Goal: Find specific page/section: Find specific page/section

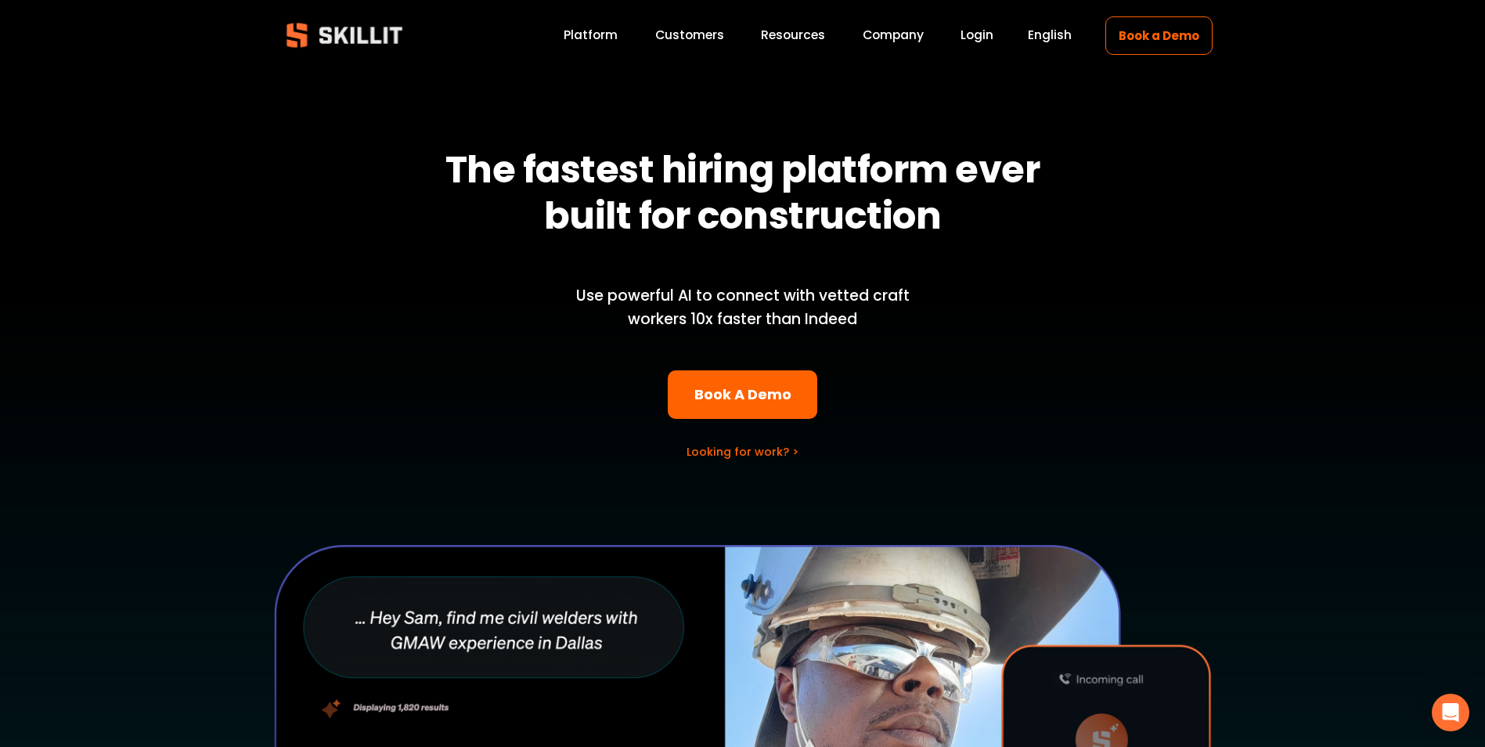
click at [0, 0] on div "Blog Press Pricing Help Center Labor Insights" at bounding box center [0, 0] width 0 height 0
click at [878, 20] on div at bounding box center [742, 532] width 1485 height 1042
click at [873, 45] on link "Company" at bounding box center [893, 35] width 61 height 21
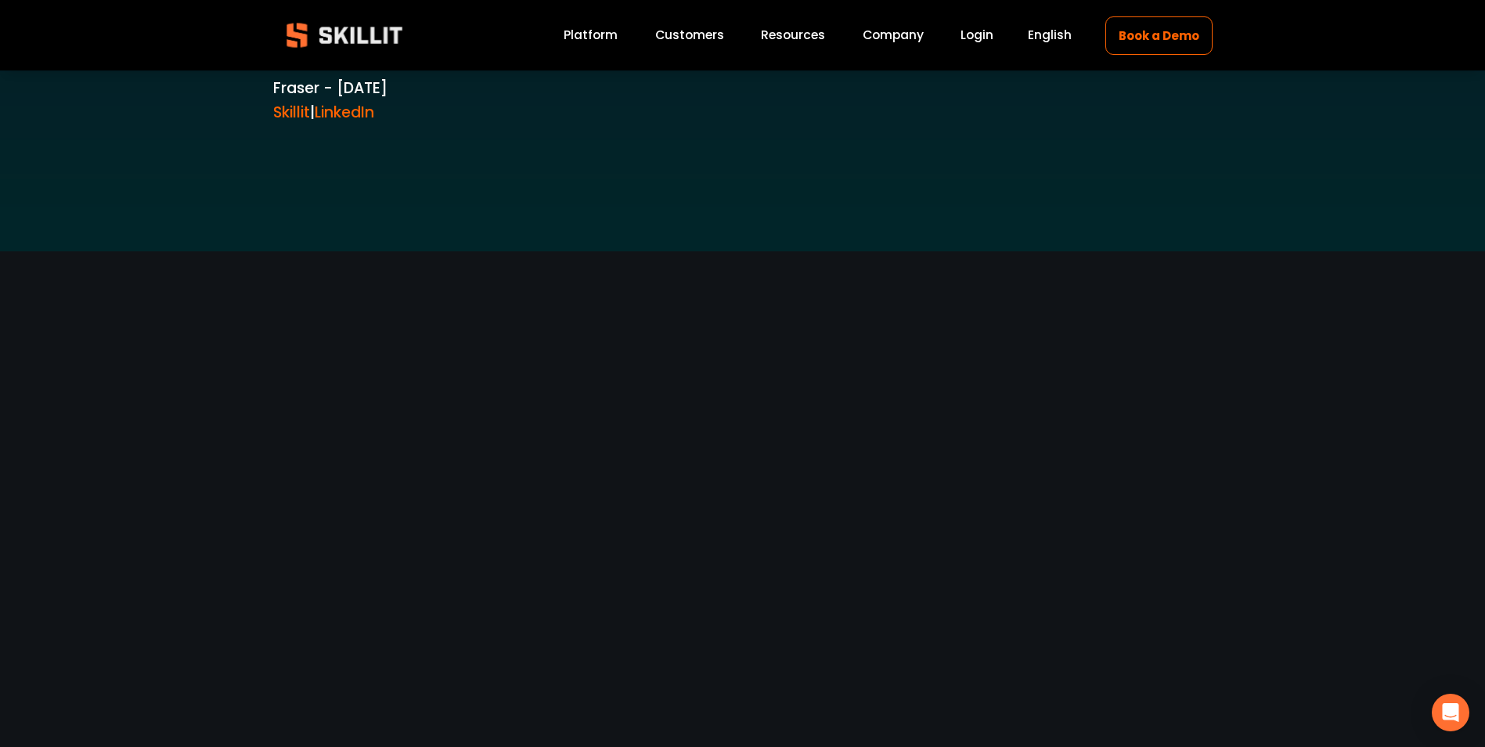
scroll to position [2969, 0]
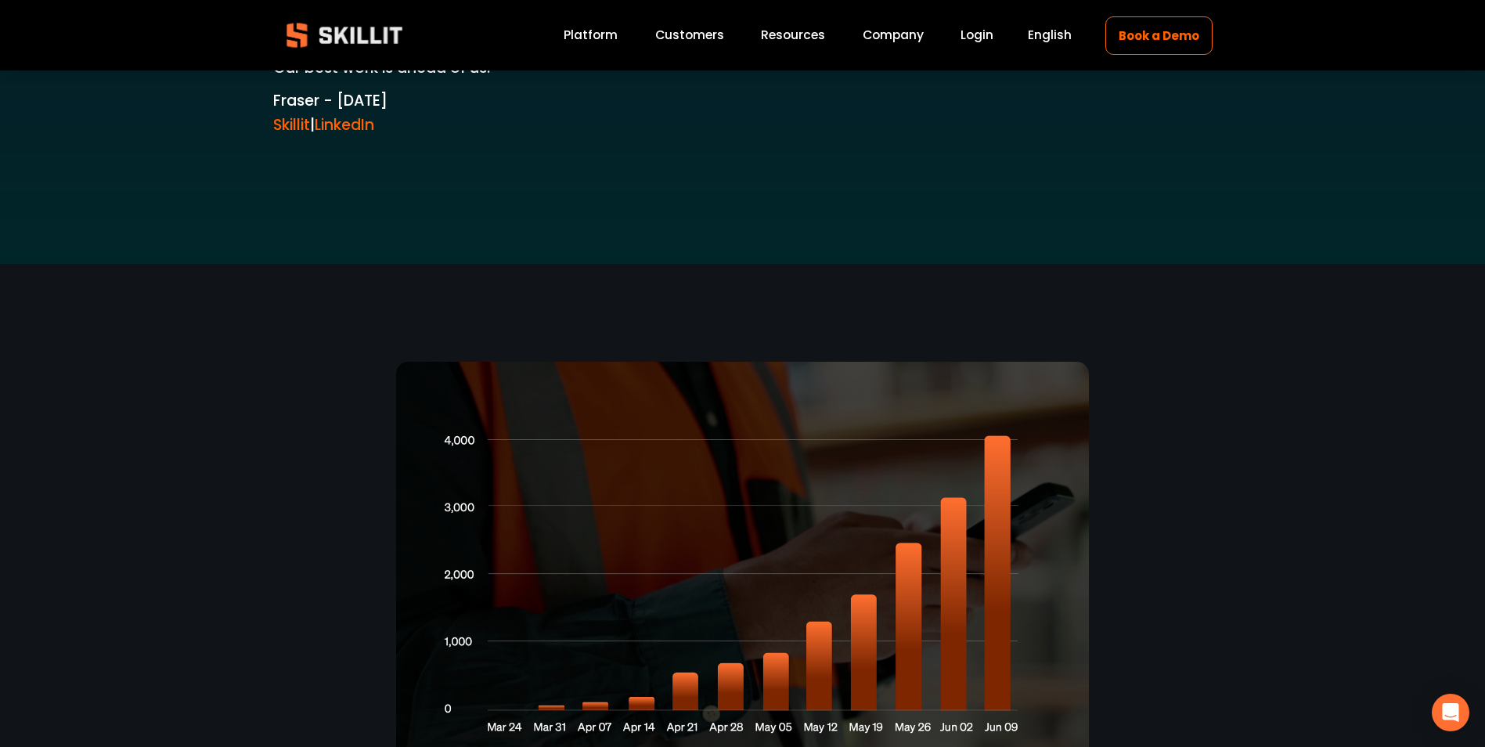
click at [301, 119] on link "Skillit" at bounding box center [291, 124] width 37 height 21
click at [360, 133] on link "LinkedIn" at bounding box center [344, 124] width 59 height 21
